Goal: Task Accomplishment & Management: Complete application form

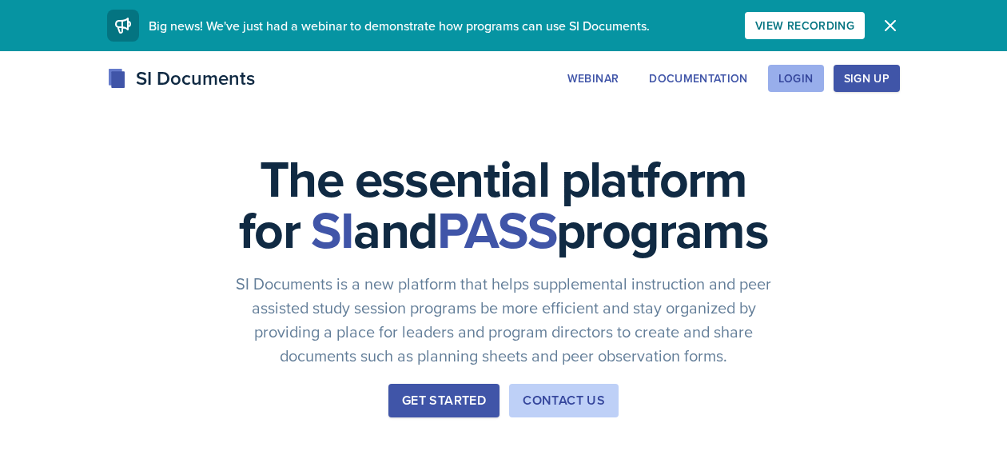
click at [804, 80] on div "Login" at bounding box center [795, 78] width 35 height 13
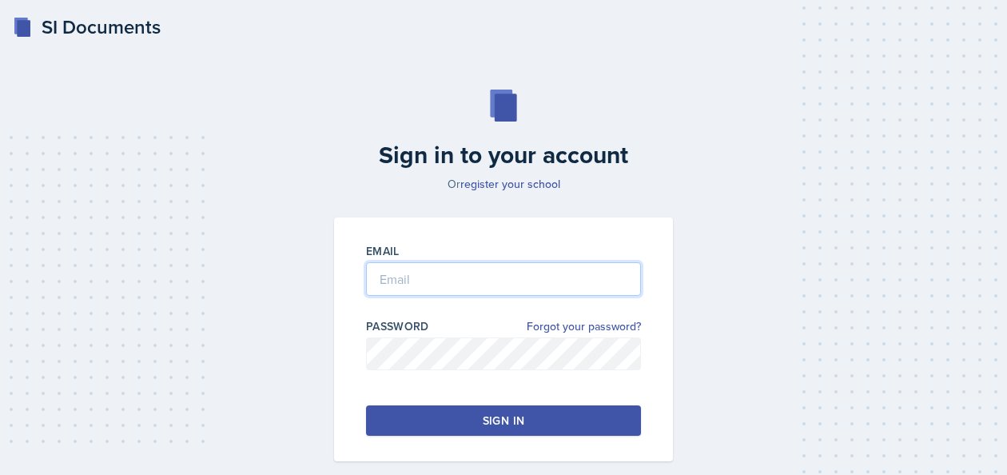
click at [423, 283] on input "email" at bounding box center [503, 279] width 275 height 34
type input "[EMAIL_ADDRESS][DOMAIN_NAME]"
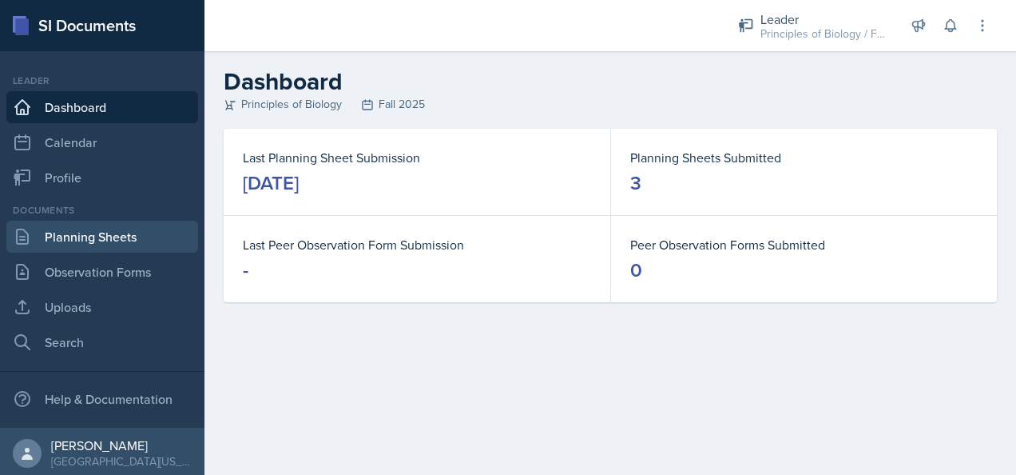
click at [72, 233] on link "Planning Sheets" at bounding box center [102, 237] width 192 height 32
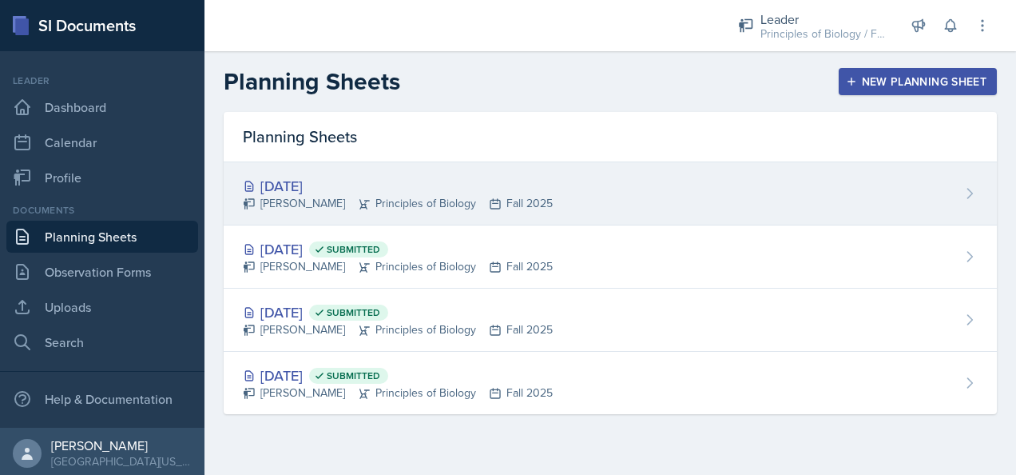
click at [398, 176] on div "[DATE]" at bounding box center [398, 186] width 310 height 22
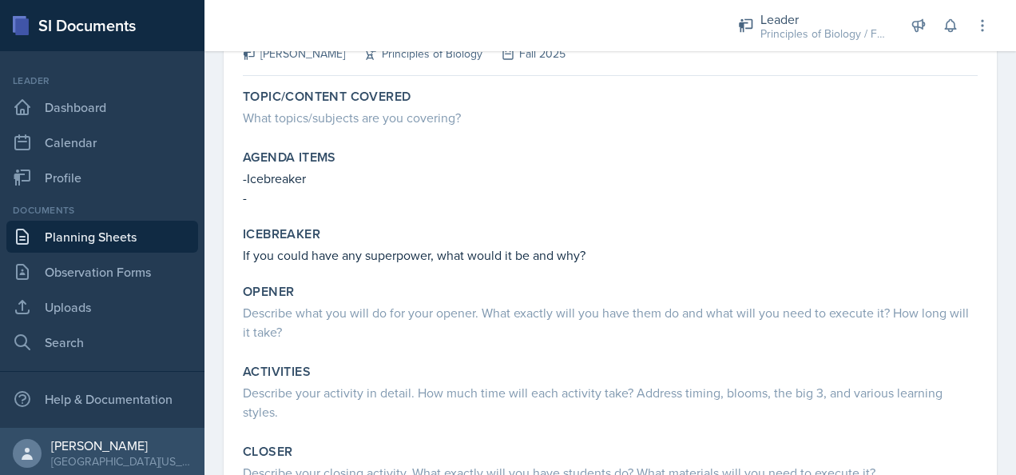
scroll to position [126, 0]
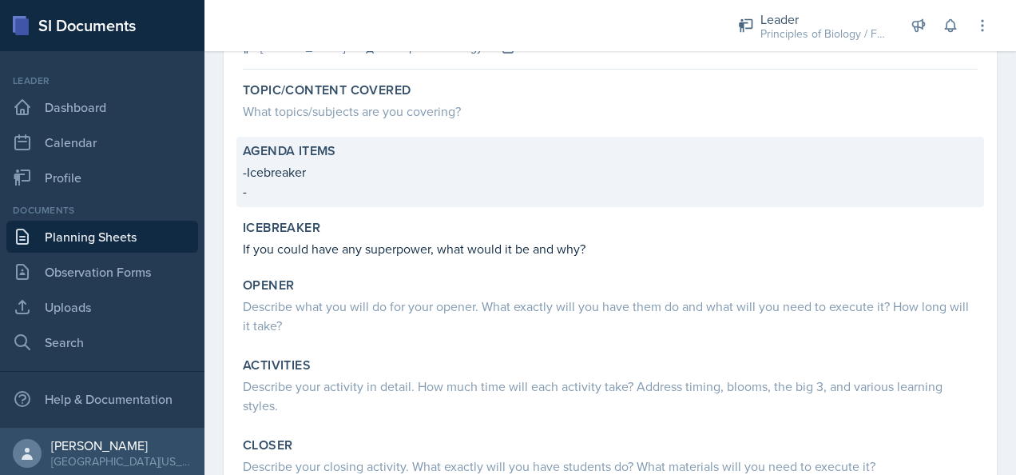
click at [261, 191] on p "-" at bounding box center [610, 190] width 735 height 19
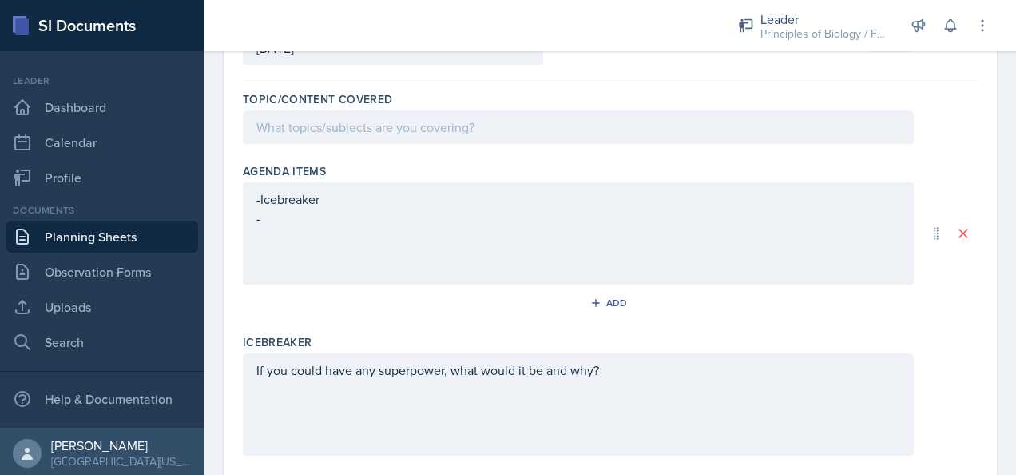
click at [300, 229] on div "-Icebreaker -" at bounding box center [578, 233] width 671 height 102
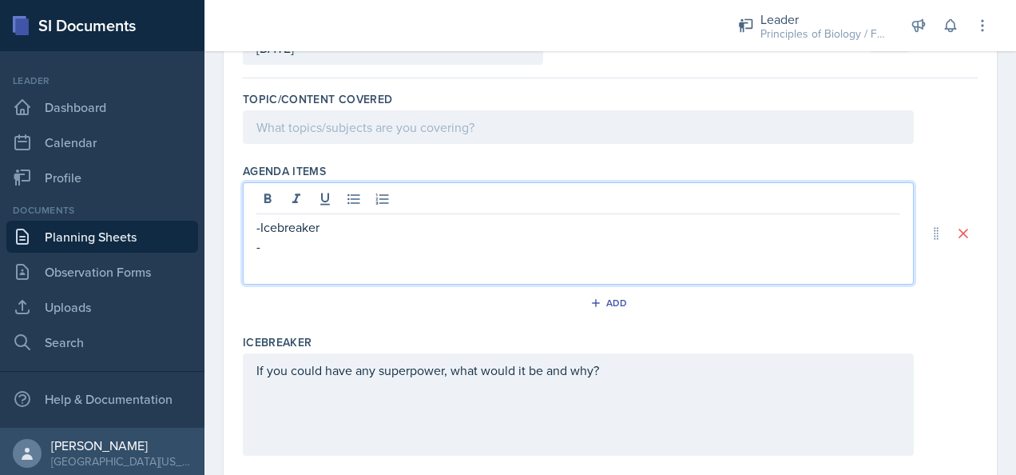
scroll to position [153, 0]
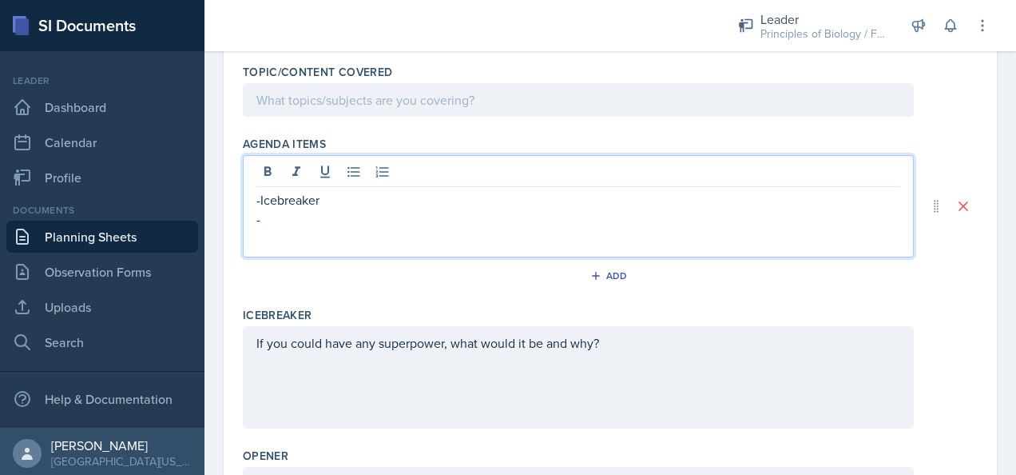
click at [284, 218] on p "-" at bounding box center [578, 218] width 644 height 19
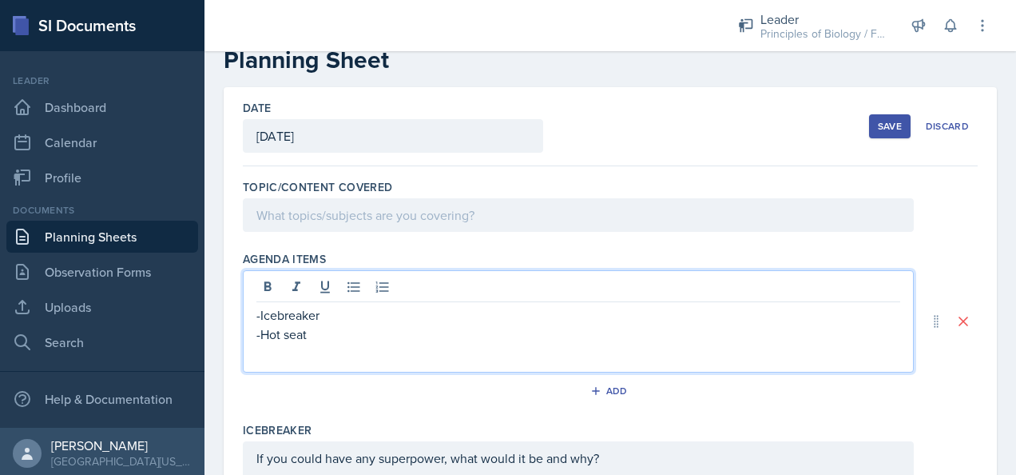
scroll to position [35, 0]
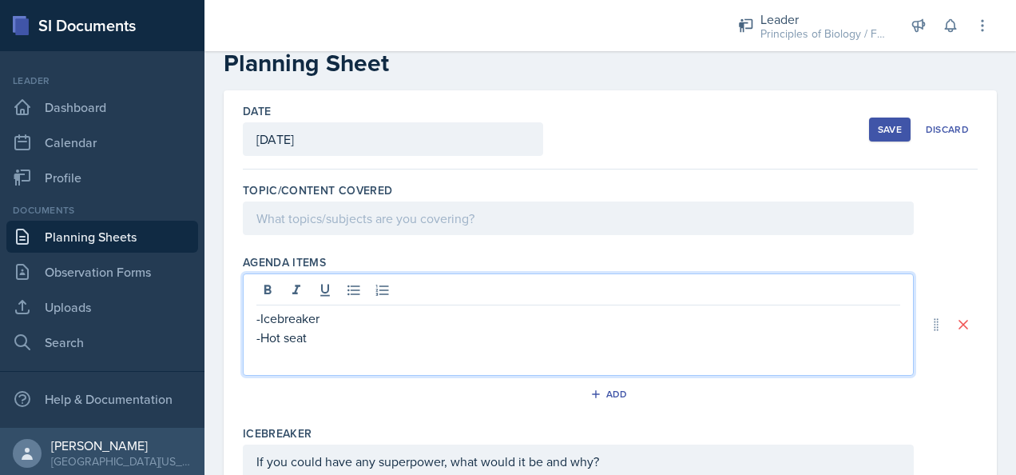
click at [359, 217] on p at bounding box center [578, 218] width 644 height 19
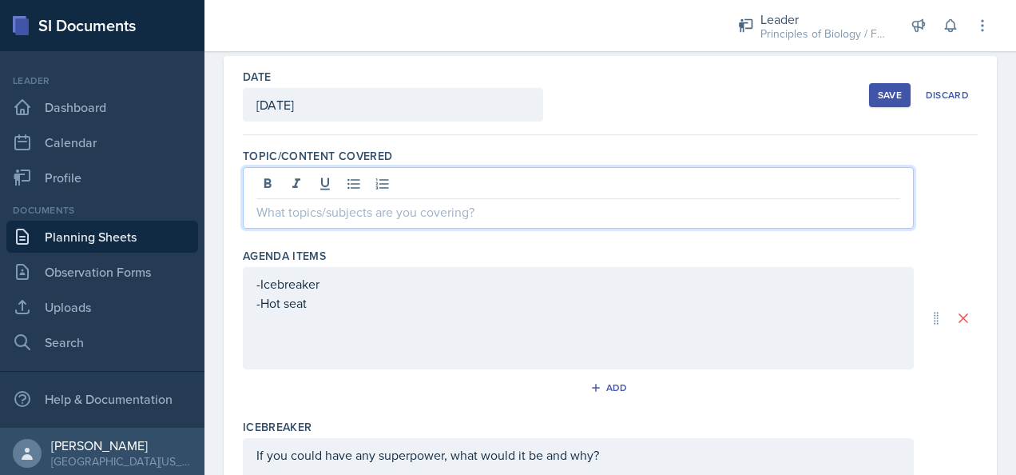
scroll to position [69, 0]
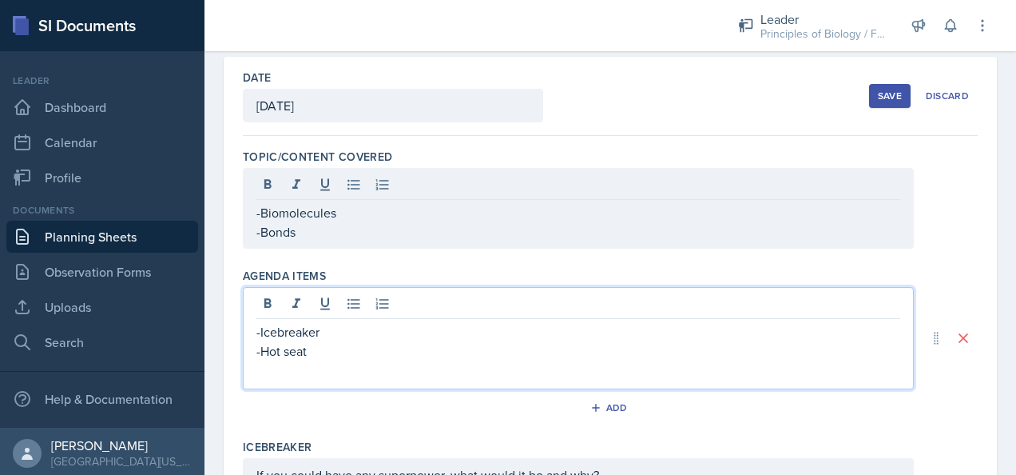
click at [315, 322] on div "-Icebreaker -Hot seat" at bounding box center [578, 351] width 644 height 58
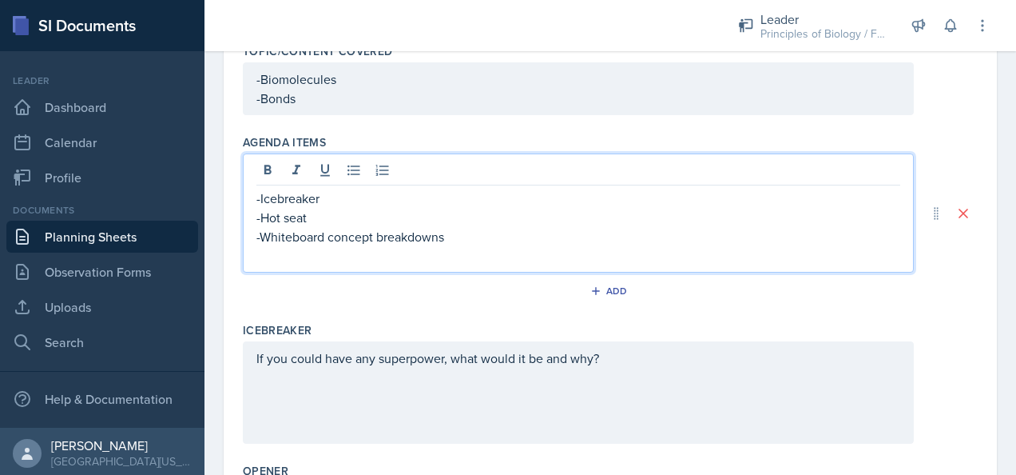
scroll to position [174, 0]
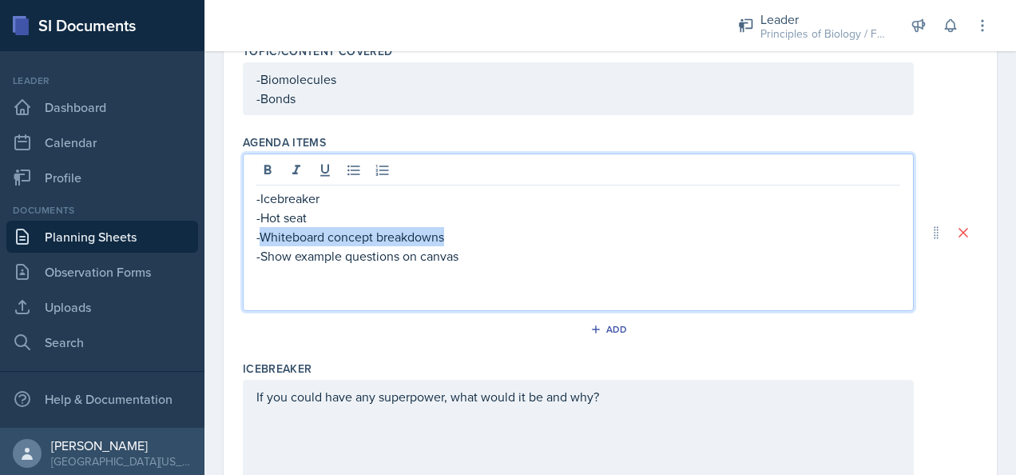
drag, startPoint x: 460, startPoint y: 234, endPoint x: 264, endPoint y: 237, distance: 196.6
click at [264, 237] on p "-Whiteboard concept breakdowns" at bounding box center [578, 236] width 644 height 19
click at [465, 254] on p "-Show example questions on canvas" at bounding box center [578, 255] width 644 height 19
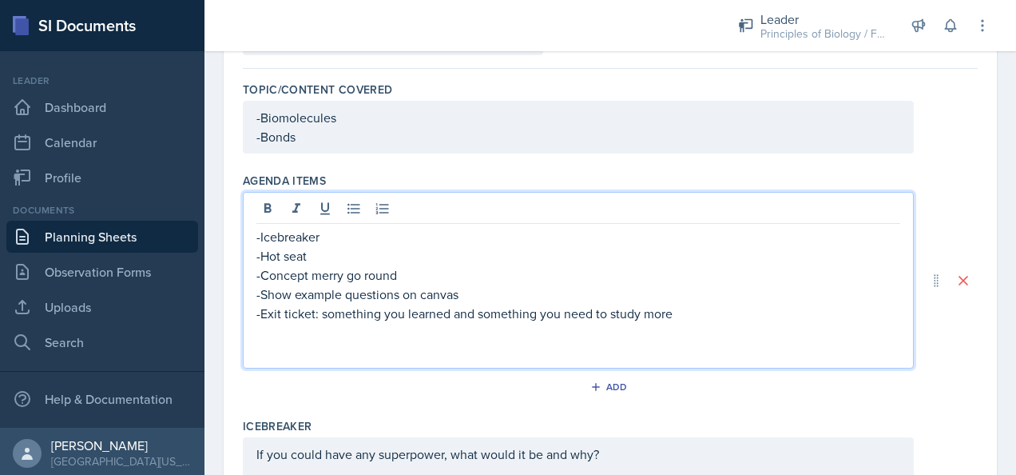
scroll to position [143, 0]
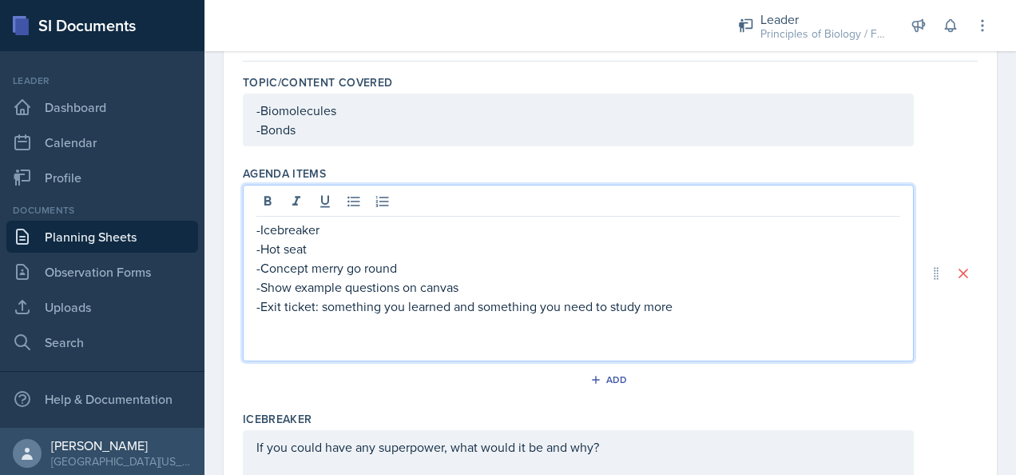
click at [316, 246] on p "-Hot seat" at bounding box center [578, 248] width 644 height 19
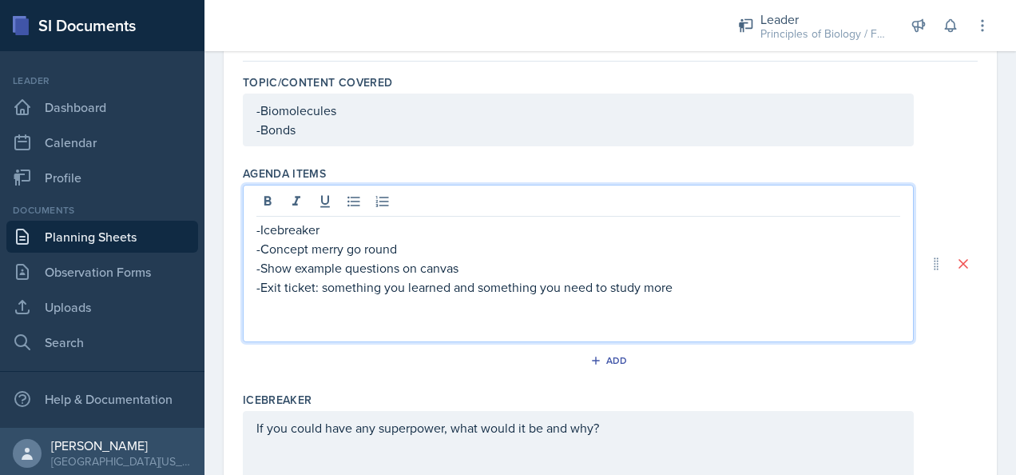
click at [423, 244] on p "-Concept merry go round" at bounding box center [578, 248] width 644 height 19
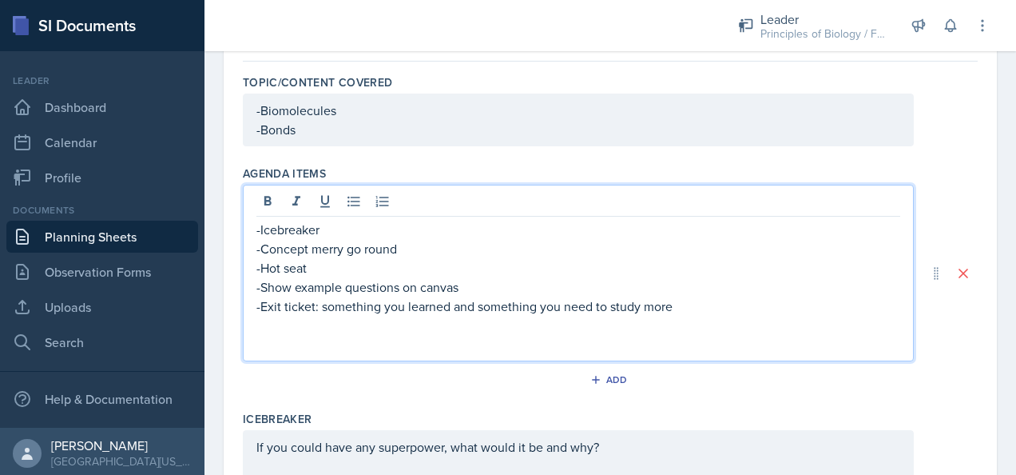
click at [324, 227] on p "-Icebreaker" at bounding box center [578, 229] width 644 height 19
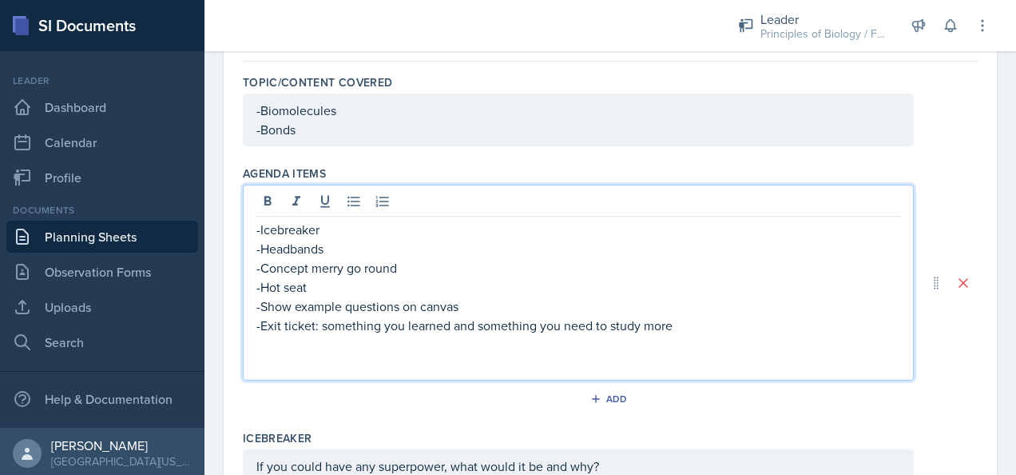
click at [324, 227] on p "-Icebreaker" at bounding box center [578, 229] width 644 height 19
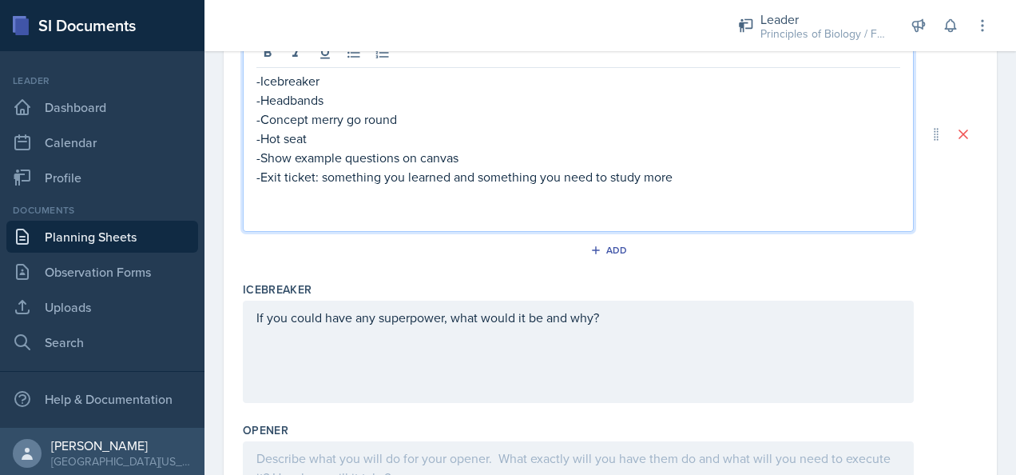
scroll to position [299, 0]
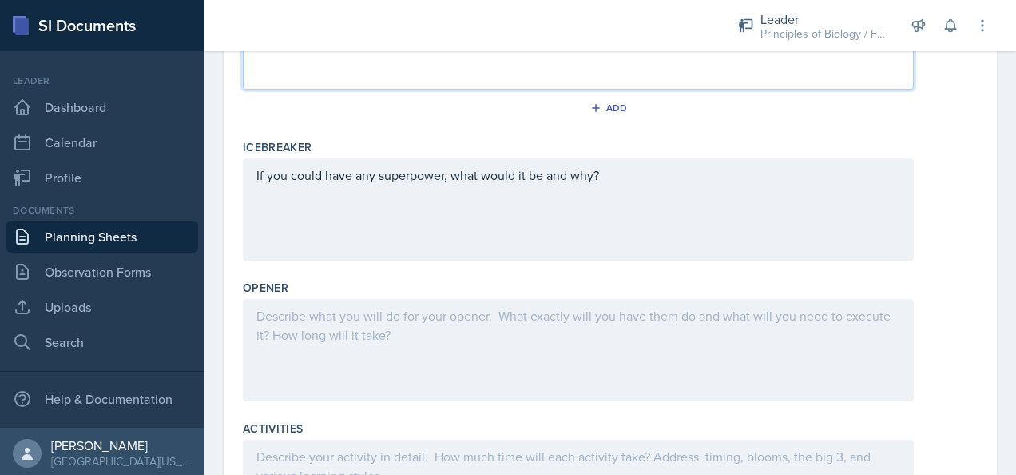
click at [292, 315] on p at bounding box center [578, 315] width 644 height 19
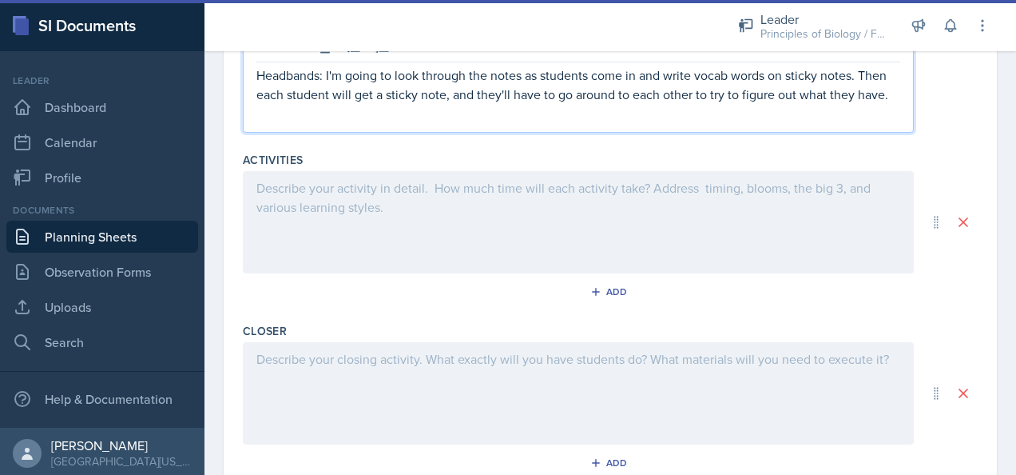
scroll to position [665, 0]
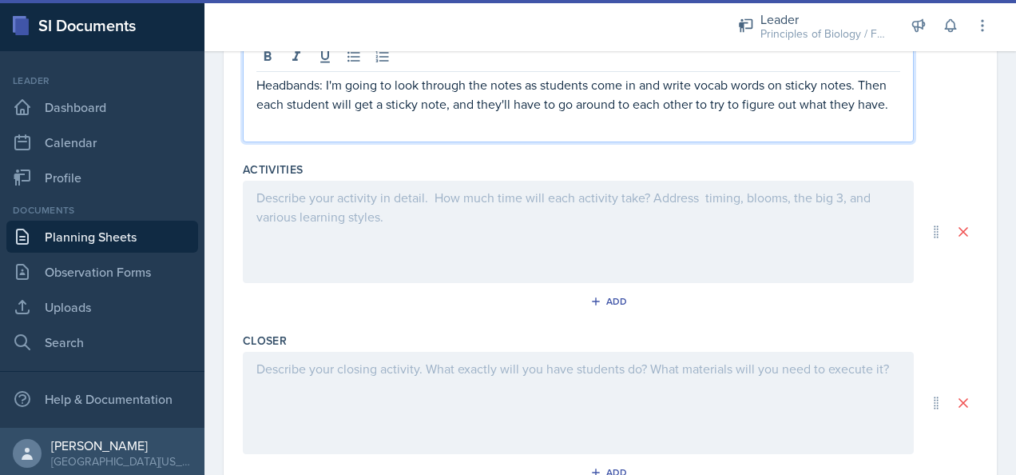
click at [308, 192] on div at bounding box center [578, 232] width 671 height 102
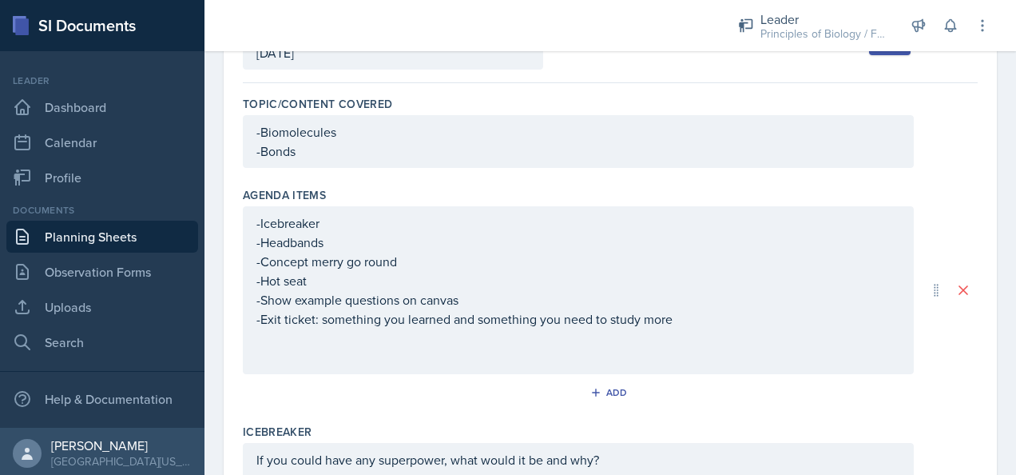
scroll to position [123, 0]
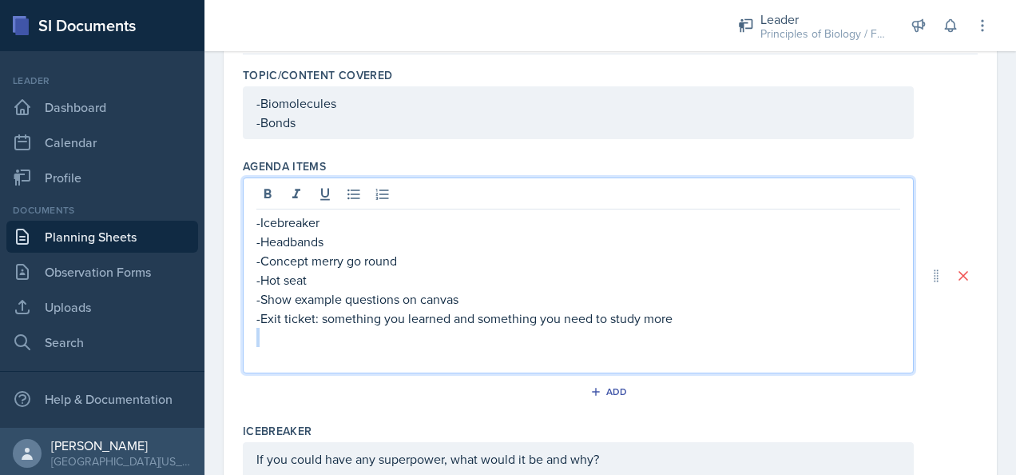
drag, startPoint x: 676, startPoint y: 320, endPoint x: 231, endPoint y: 330, distance: 445.1
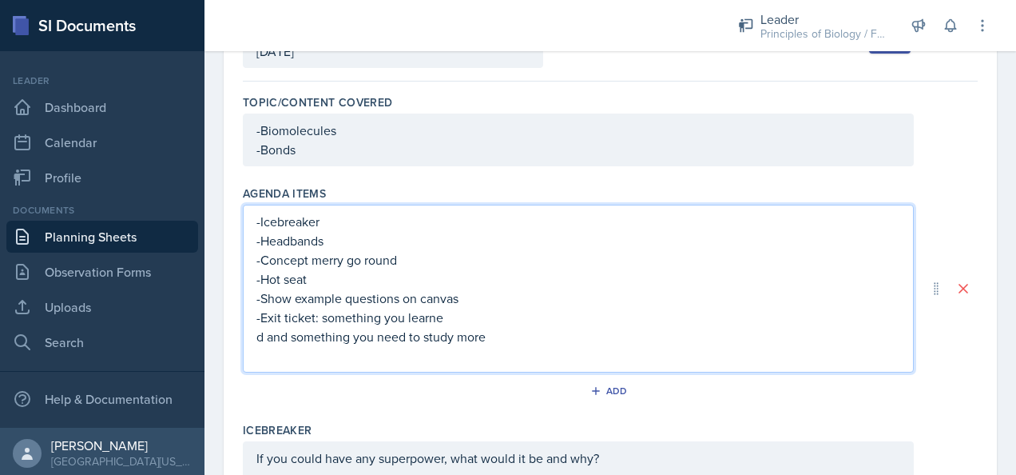
click at [257, 337] on p "d and something you need to study more" at bounding box center [578, 336] width 644 height 19
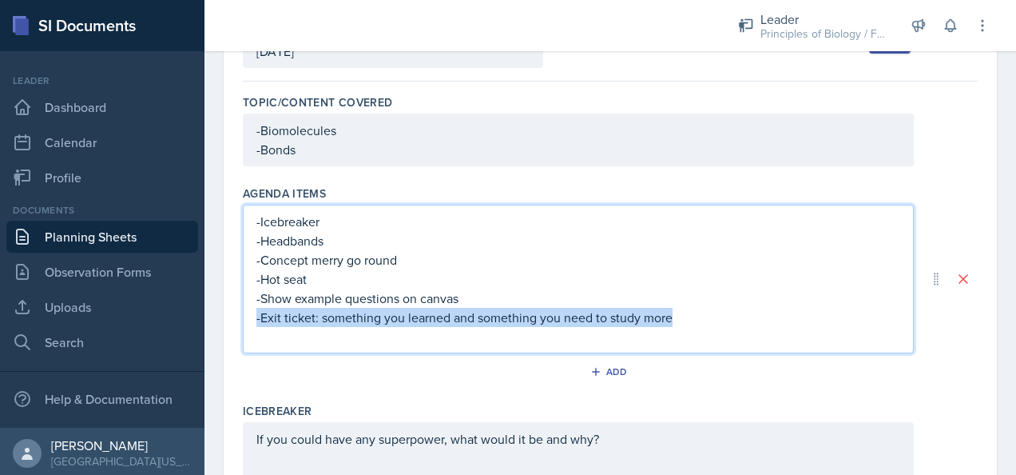
drag, startPoint x: 670, startPoint y: 313, endPoint x: 251, endPoint y: 320, distance: 419.5
click at [251, 320] on div "-Icebreaker -Headbands -Concept merry go round -Hot seat -Show example question…" at bounding box center [578, 279] width 671 height 149
copy p "-Exit ticket: something you learned and something you need to study more"
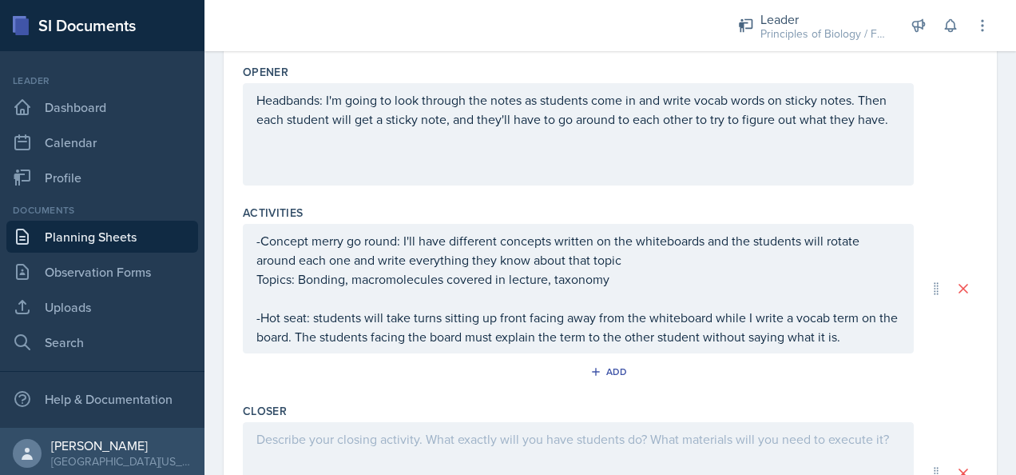
scroll to position [742, 0]
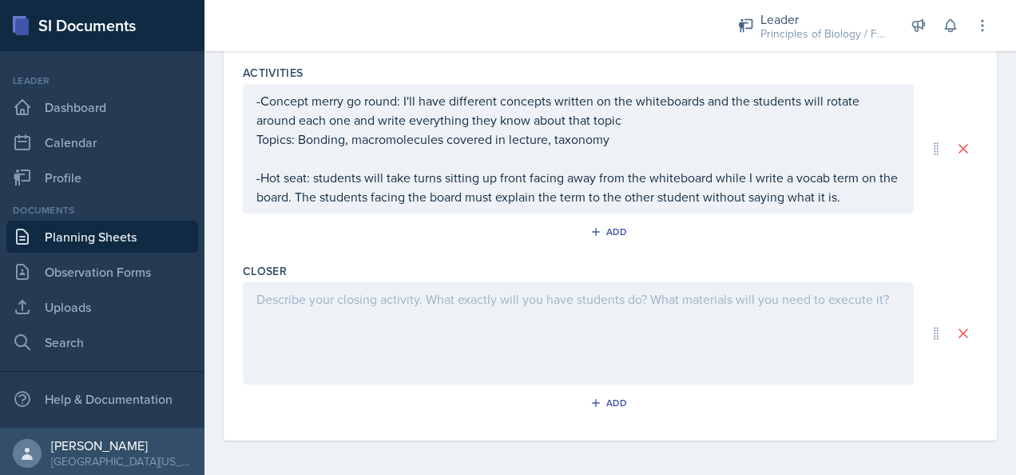
click at [344, 331] on div at bounding box center [578, 333] width 671 height 102
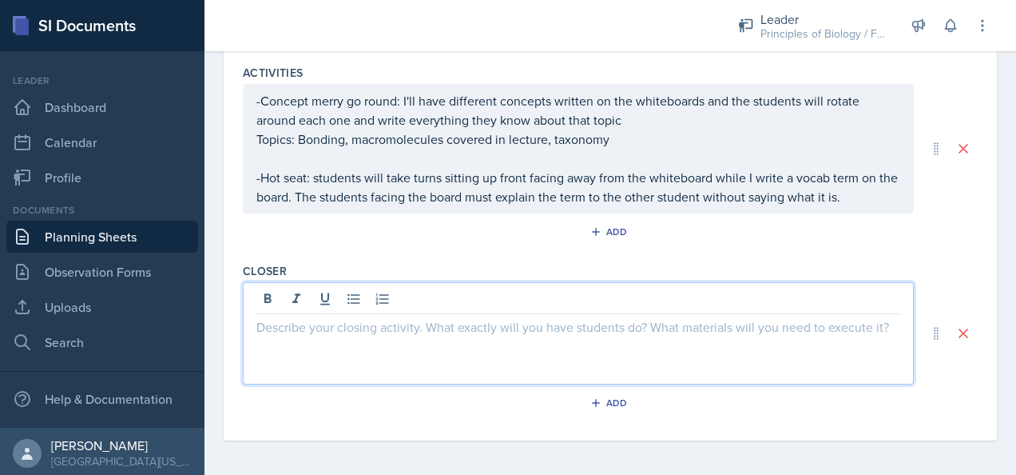
paste div
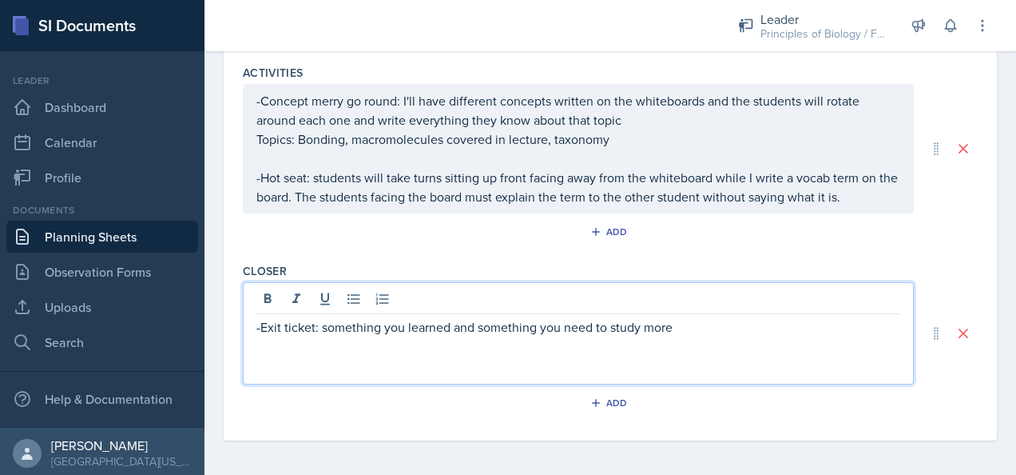
click at [260, 324] on p "-Exit ticket: something you learned and something you need to study more" at bounding box center [578, 326] width 644 height 19
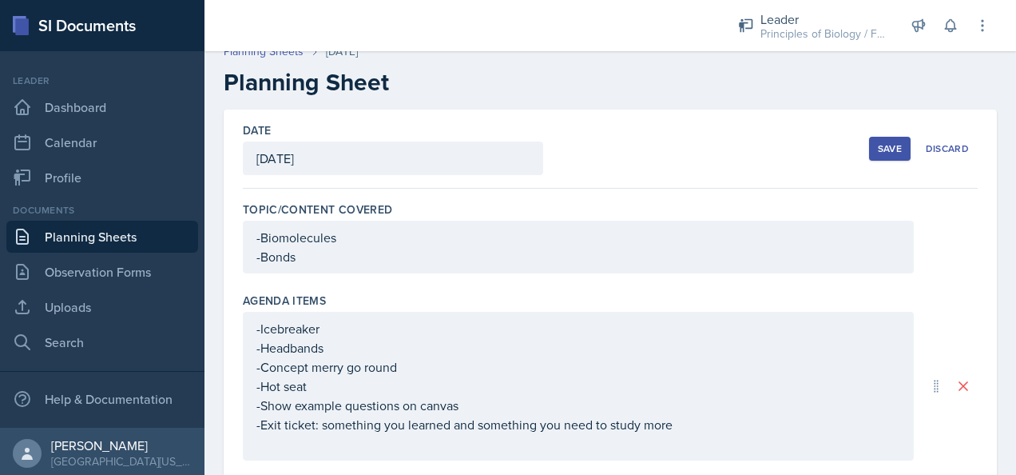
scroll to position [0, 0]
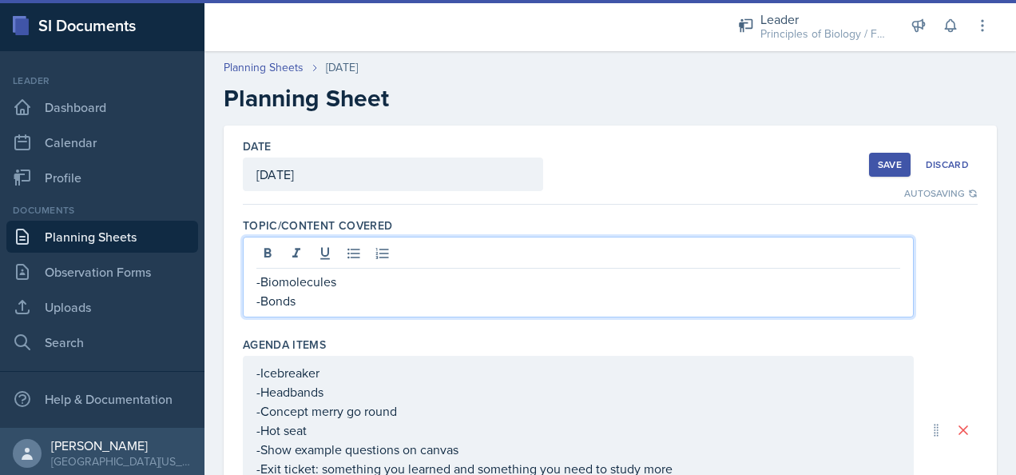
click at [302, 274] on div "-Biomolecules -Bonds" at bounding box center [578, 291] width 644 height 38
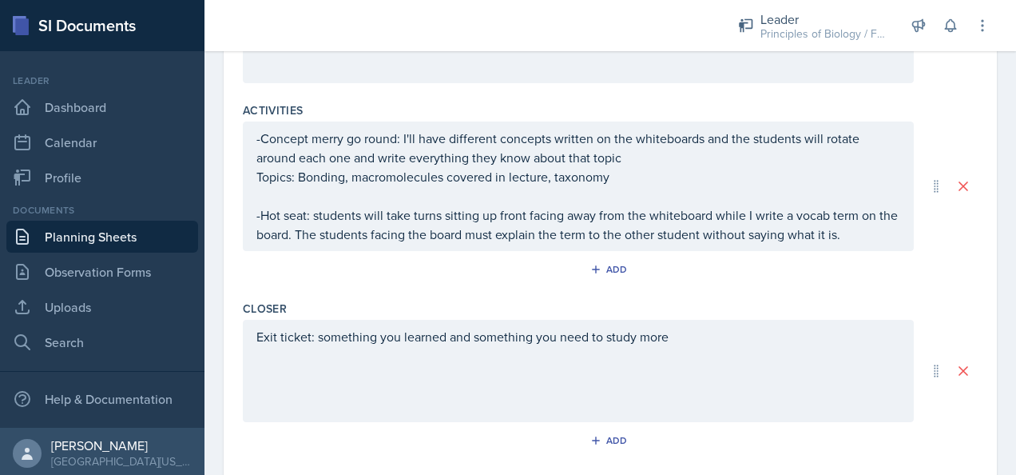
scroll to position [753, 0]
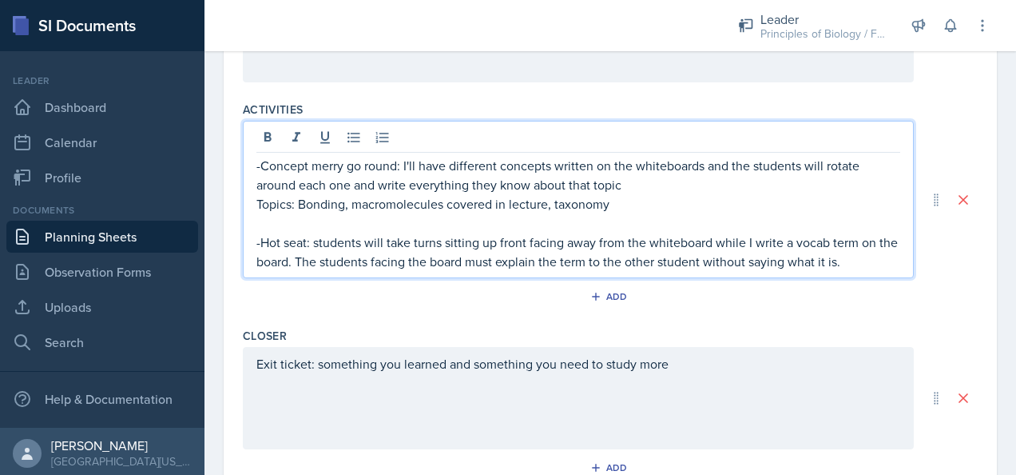
click at [630, 156] on p "-Concept merry go round: I'll have different concepts written on the whiteboard…" at bounding box center [578, 175] width 644 height 38
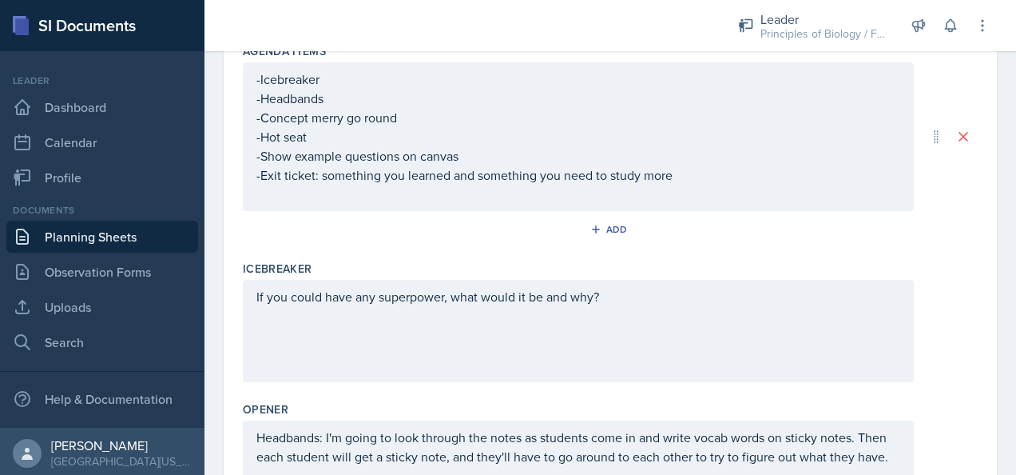
scroll to position [0, 0]
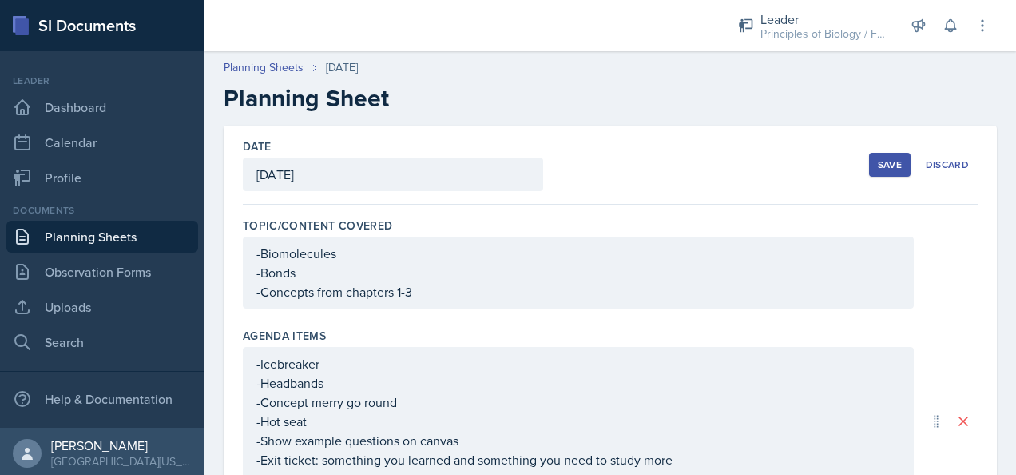
click at [882, 165] on div "Save" at bounding box center [890, 164] width 24 height 13
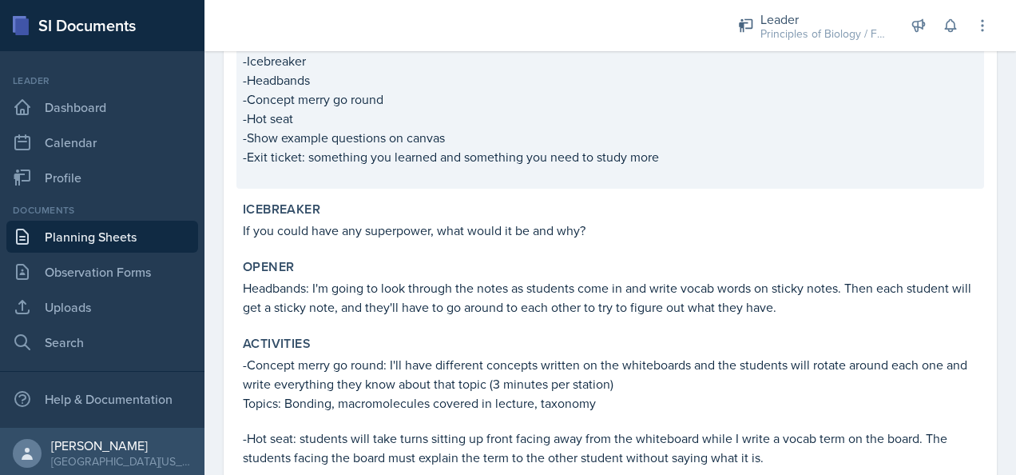
scroll to position [447, 0]
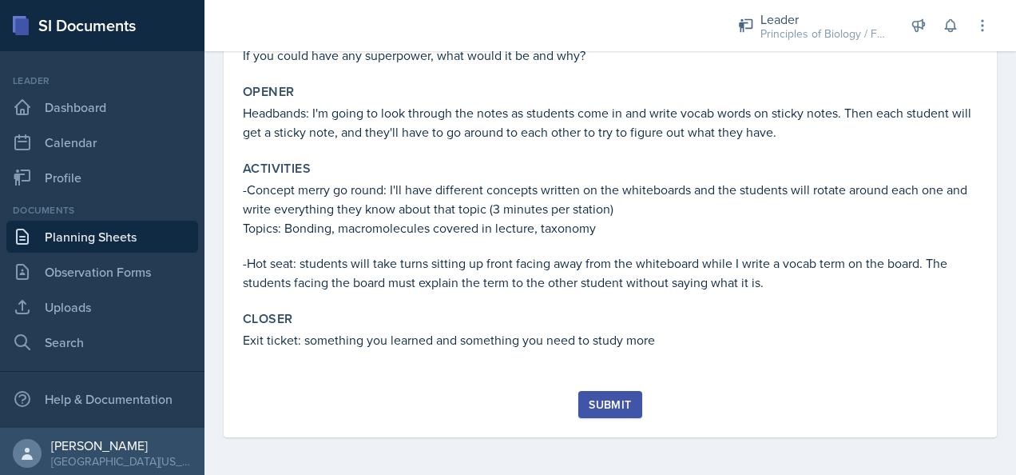
click at [598, 398] on div "Submit" at bounding box center [610, 404] width 42 height 13
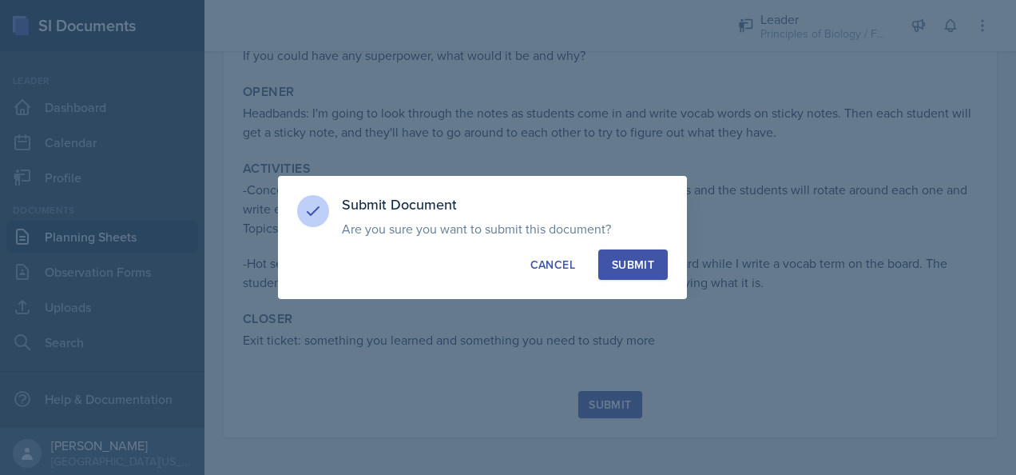
click at [631, 264] on div "Submit" at bounding box center [633, 264] width 42 height 16
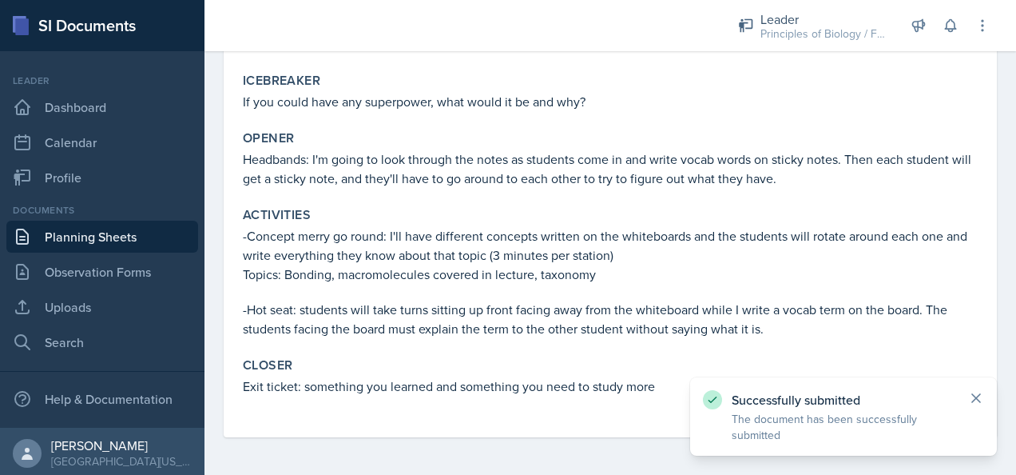
click at [976, 391] on icon at bounding box center [976, 398] width 16 height 16
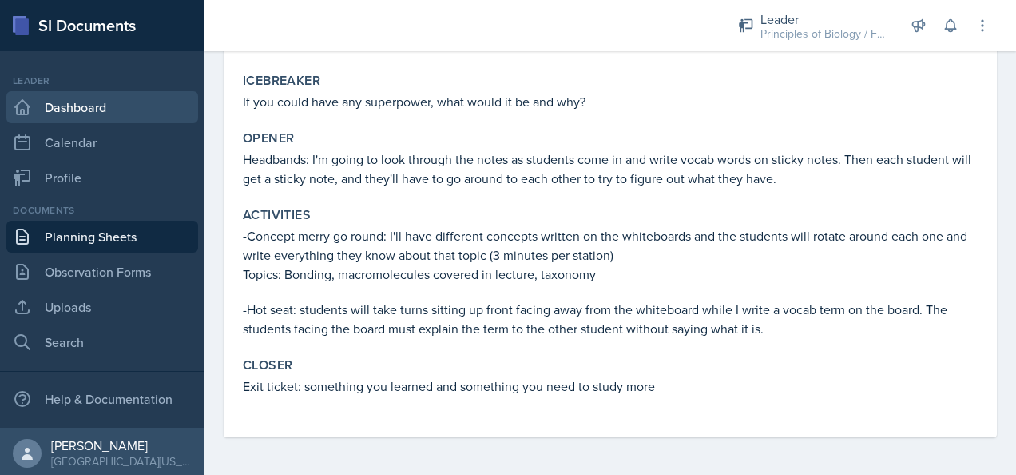
click at [85, 102] on link "Dashboard" at bounding box center [102, 107] width 192 height 32
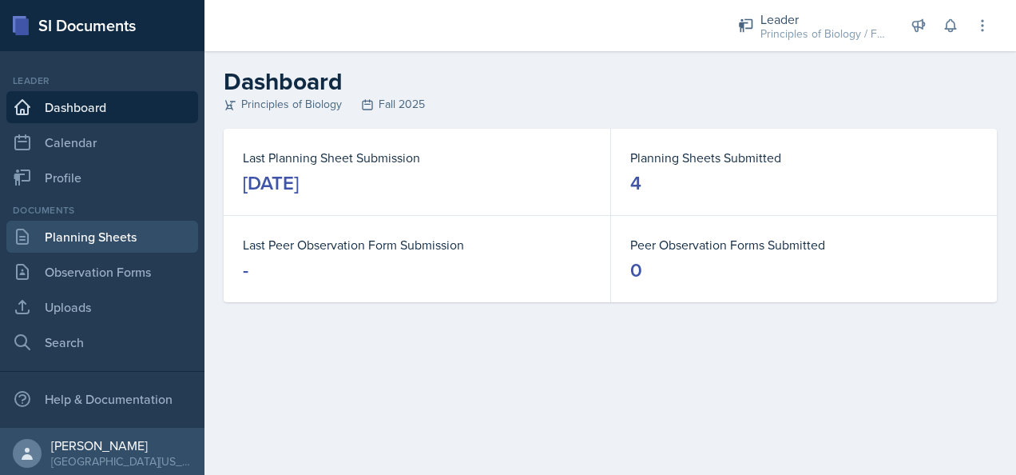
click at [113, 251] on link "Planning Sheets" at bounding box center [102, 237] width 192 height 32
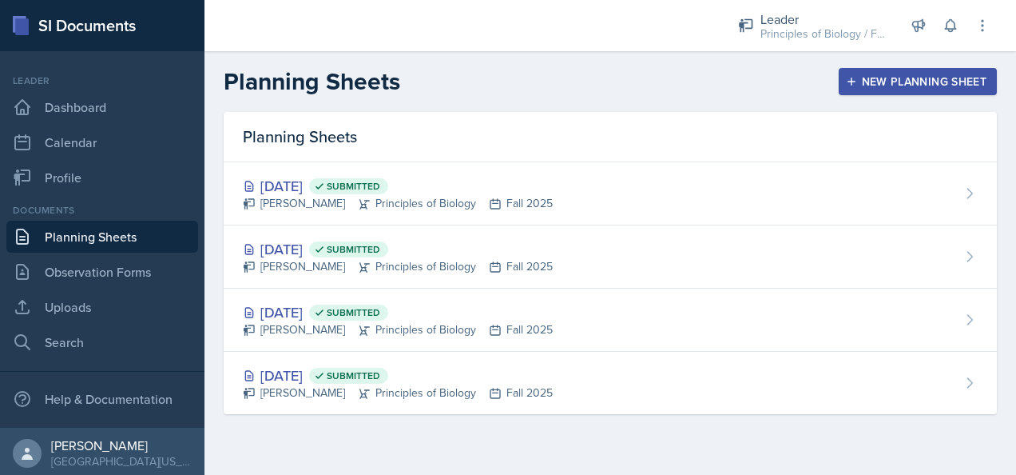
click at [902, 71] on button "New Planning Sheet" at bounding box center [918, 81] width 158 height 27
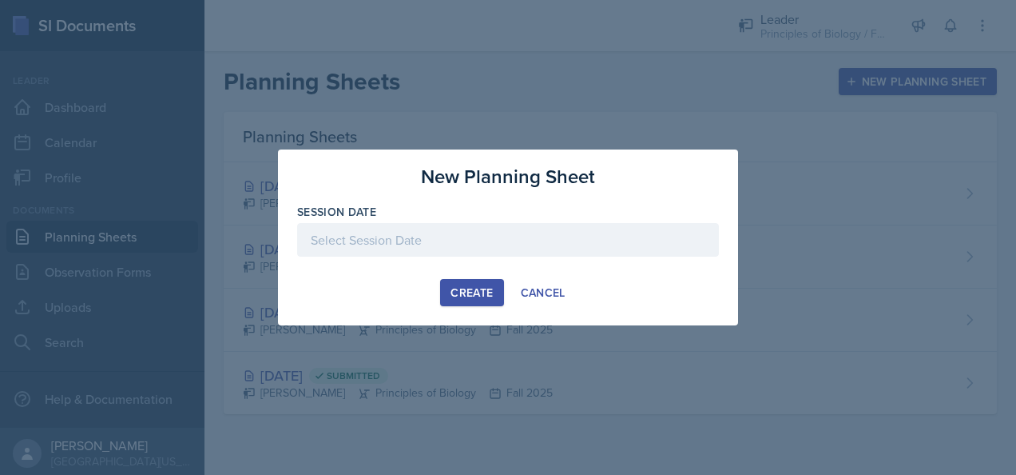
click at [433, 238] on div at bounding box center [508, 240] width 422 height 34
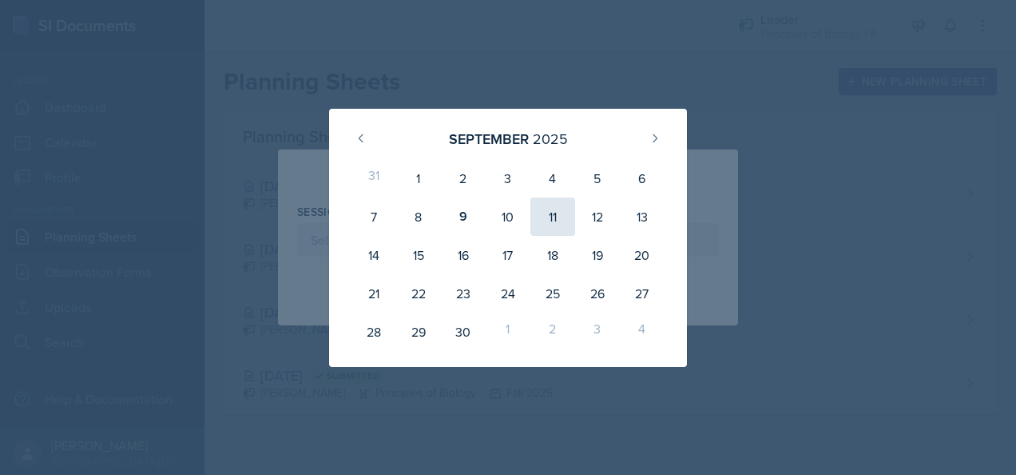
click at [551, 213] on div "11" at bounding box center [553, 216] width 45 height 38
type input "[DATE]"
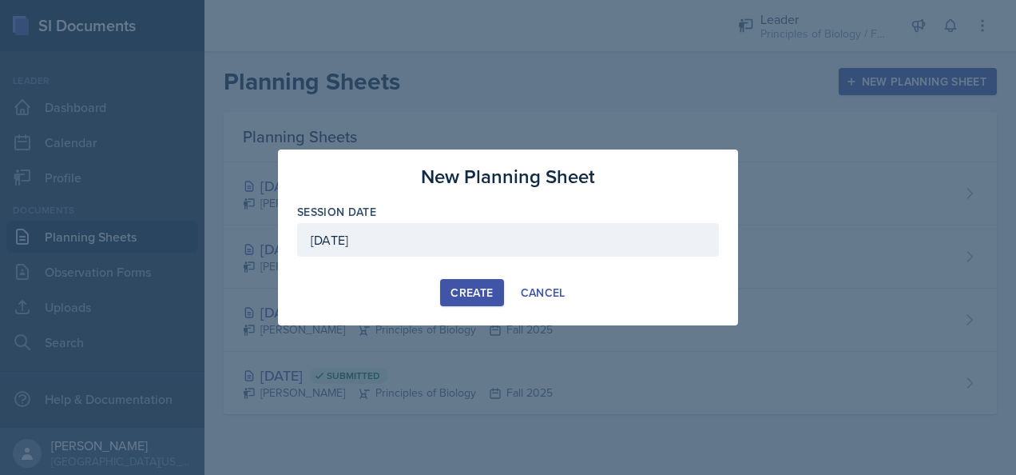
click at [451, 286] on div "Create" at bounding box center [472, 292] width 42 height 13
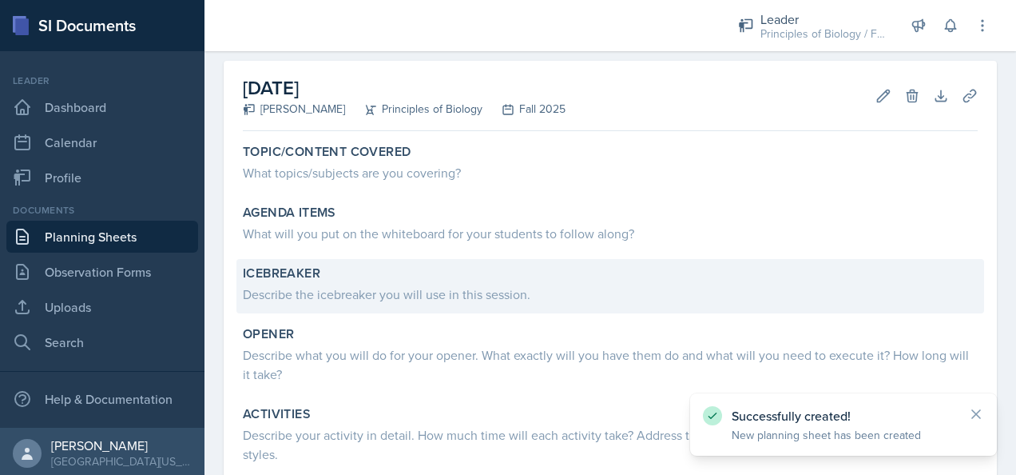
scroll to position [66, 0]
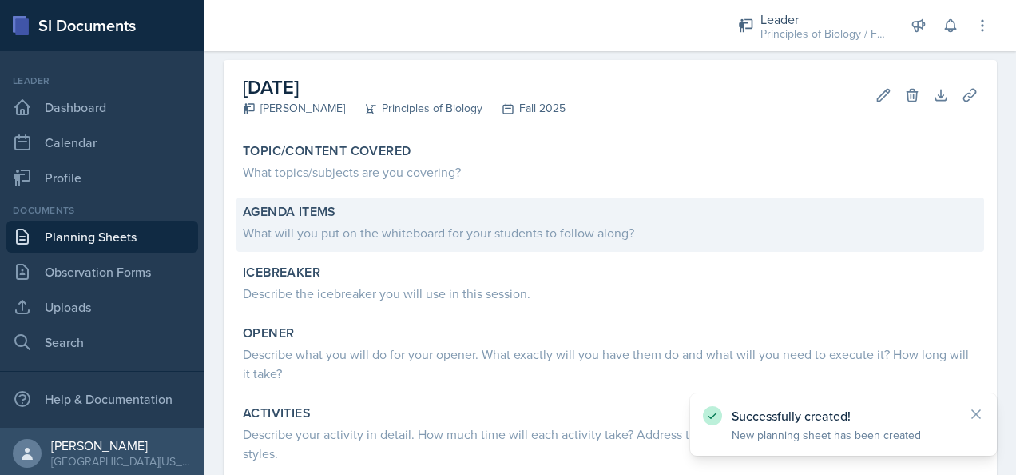
click at [317, 236] on div "What will you put on the whiteboard for your students to follow along?" at bounding box center [610, 232] width 735 height 19
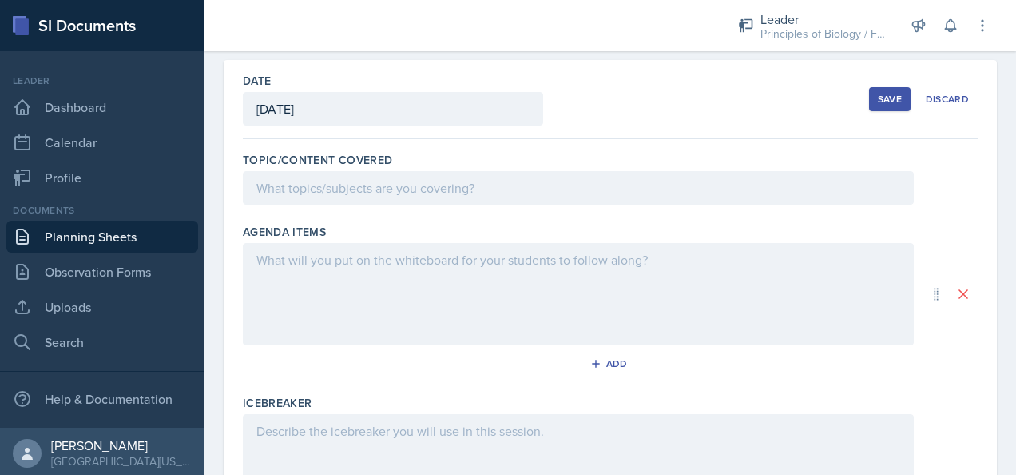
scroll to position [0, 0]
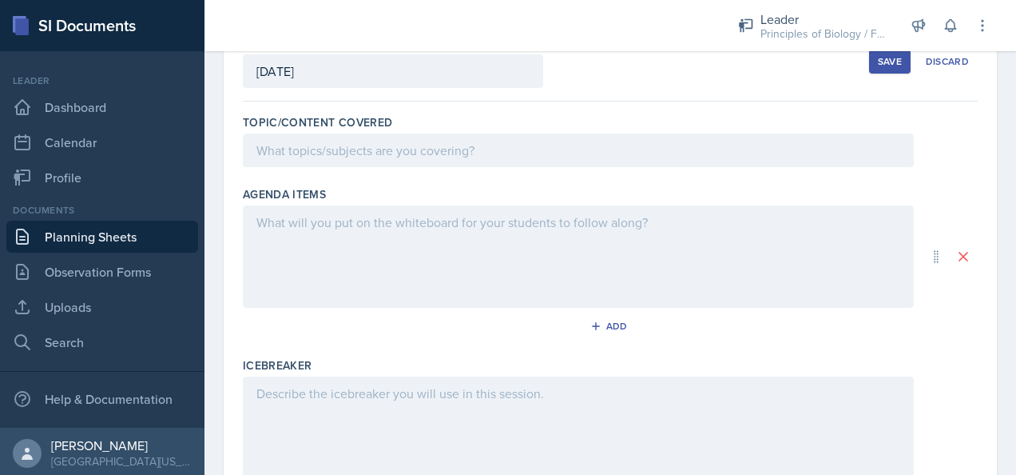
click at [316, 268] on div at bounding box center [578, 256] width 671 height 102
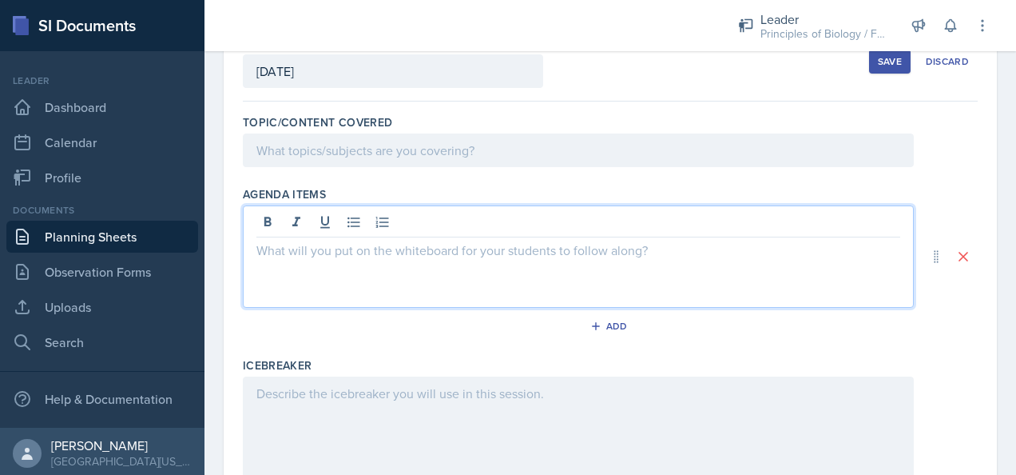
scroll to position [131, 0]
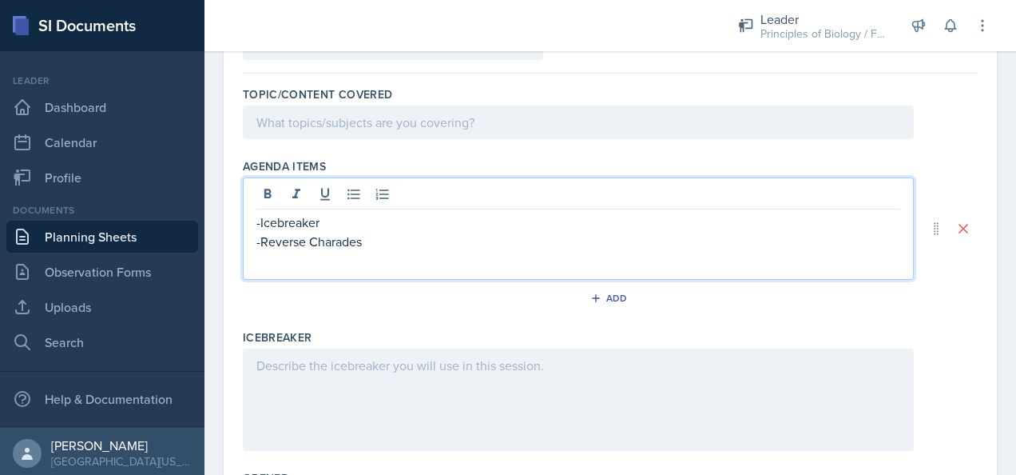
click at [313, 244] on p "-Reverse Charades" at bounding box center [578, 241] width 644 height 19
click at [378, 248] on p "-Reverse charades" at bounding box center [578, 241] width 644 height 19
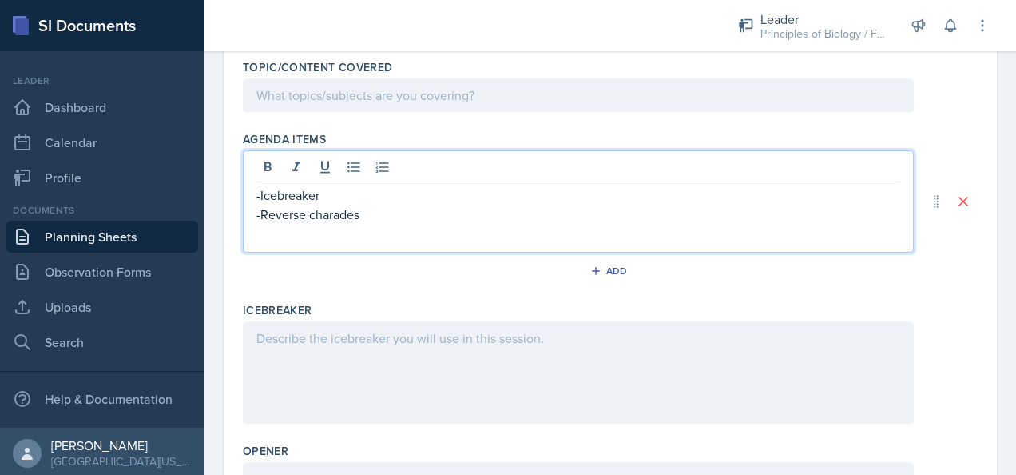
click at [337, 105] on p at bounding box center [578, 94] width 644 height 19
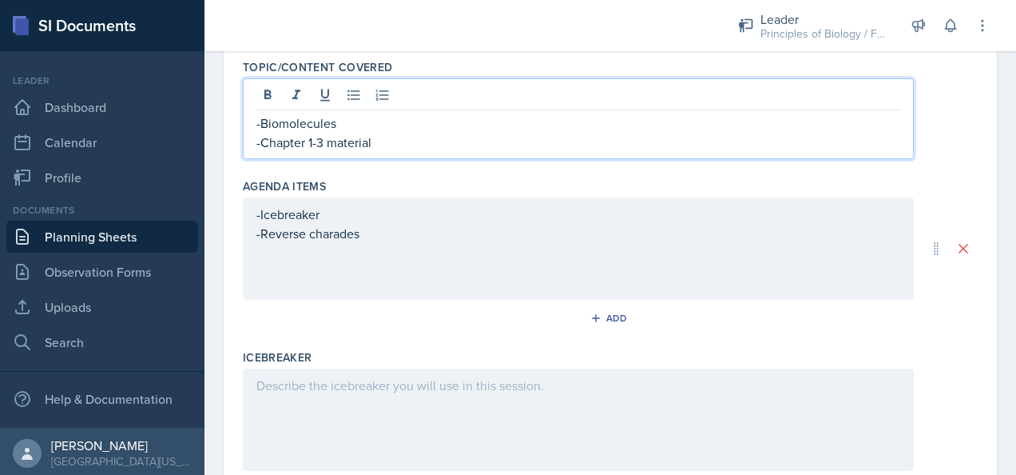
click at [304, 142] on p "-Chapter 1-3 material" at bounding box center [578, 142] width 644 height 19
click at [414, 142] on p "-Chapters 1-3 material" at bounding box center [578, 142] width 644 height 19
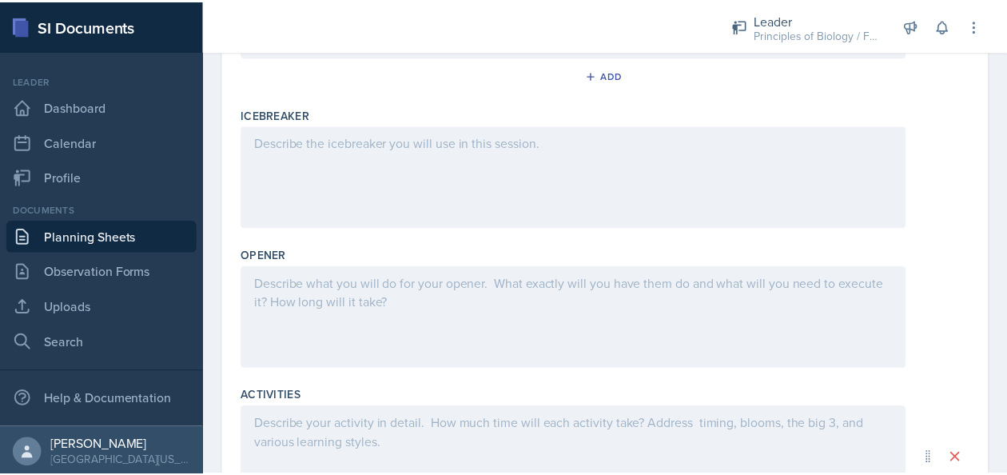
scroll to position [0, 0]
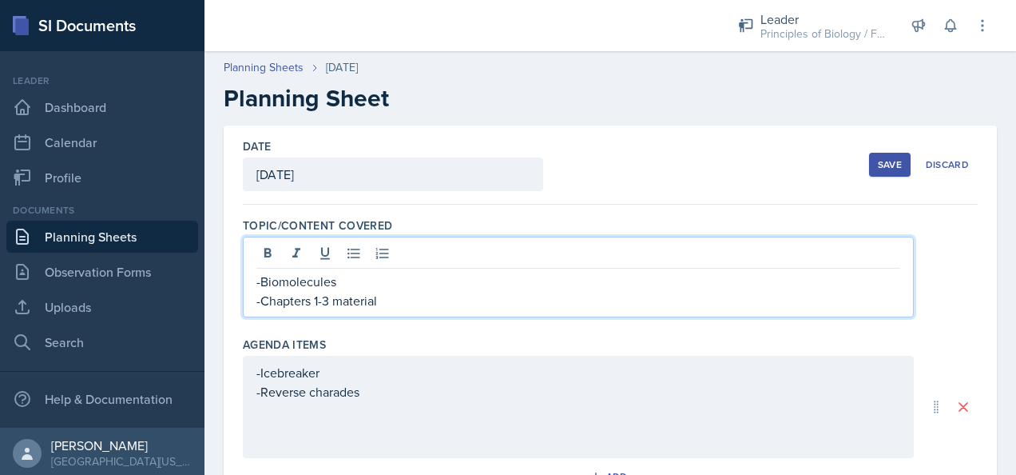
click at [888, 169] on div "Save" at bounding box center [890, 164] width 24 height 13
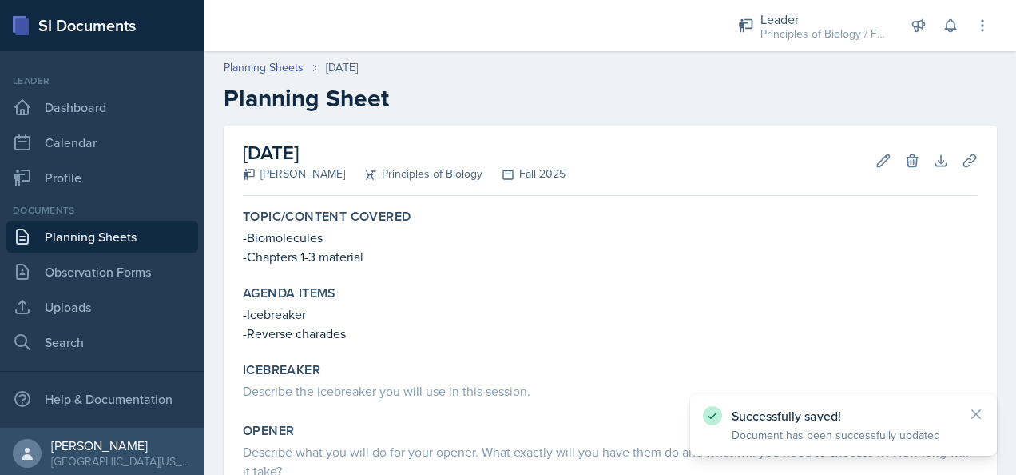
click at [109, 236] on link "Planning Sheets" at bounding box center [102, 237] width 192 height 32
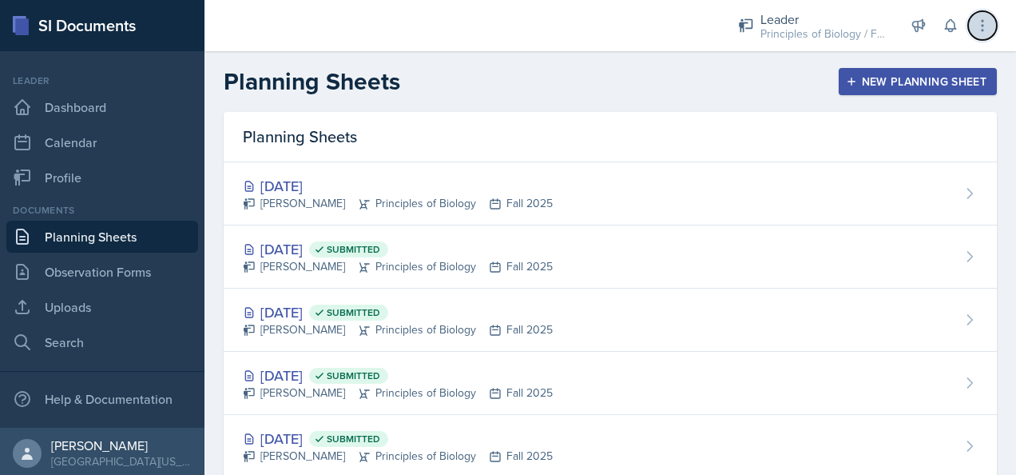
click at [996, 21] on button at bounding box center [982, 25] width 29 height 29
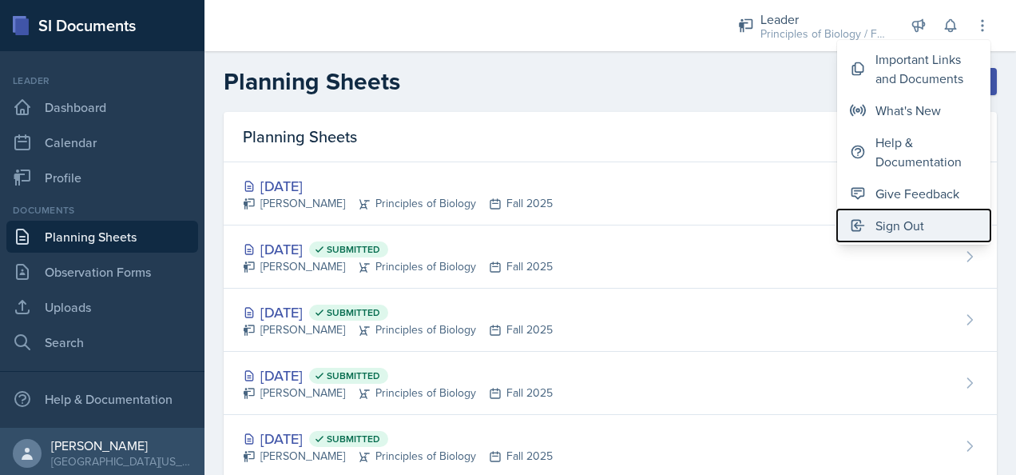
click at [886, 210] on button "Sign Out" at bounding box center [913, 225] width 153 height 32
